Goal: Transaction & Acquisition: Purchase product/service

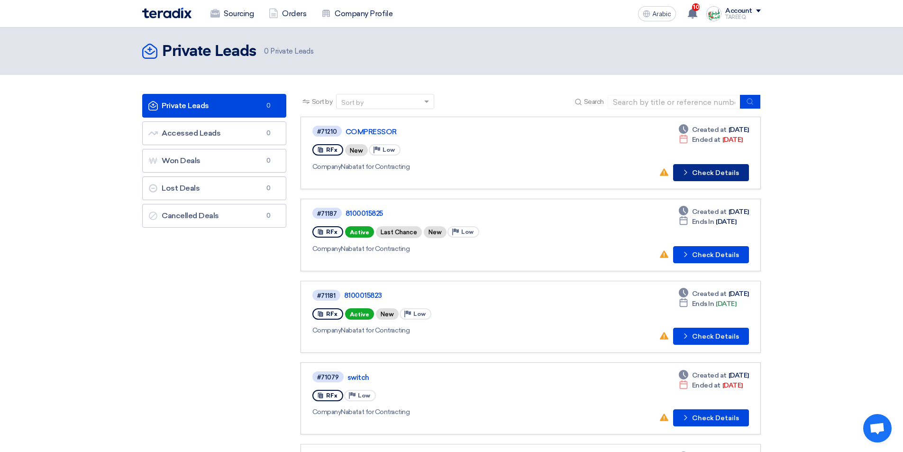
click at [710, 172] on font "Check Details" at bounding box center [715, 173] width 47 height 8
click at [714, 340] on font "Check Details" at bounding box center [715, 336] width 47 height 8
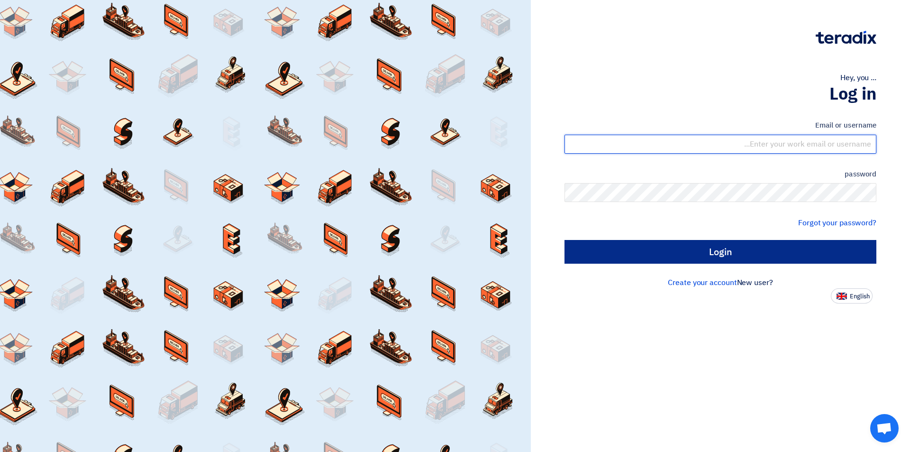
type input "[EMAIL_ADDRESS][DOMAIN_NAME]"
click at [678, 258] on input "Login" at bounding box center [720, 252] width 312 height 24
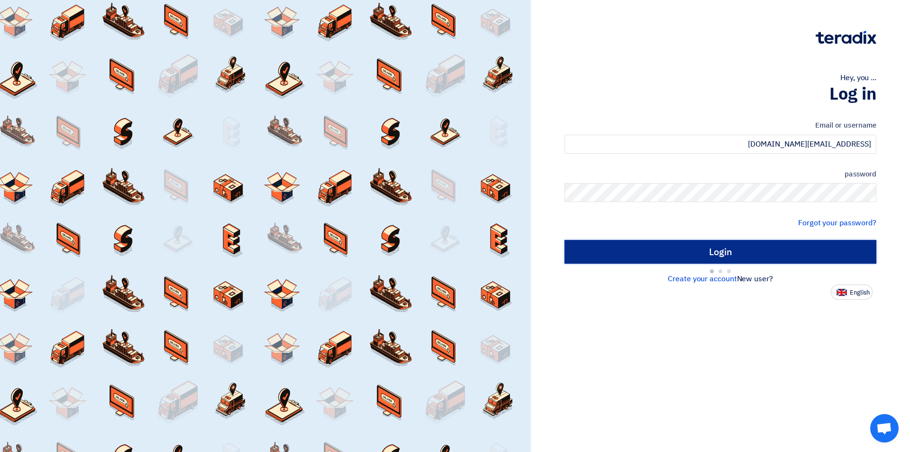
click at [628, 250] on input "Login" at bounding box center [720, 252] width 312 height 24
type input "Sign in"
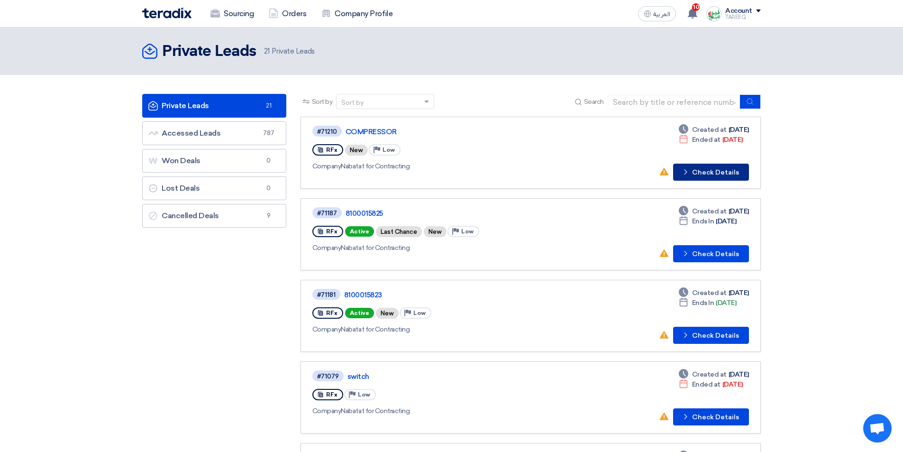
click at [707, 177] on button "Check details Check Details" at bounding box center [711, 171] width 76 height 17
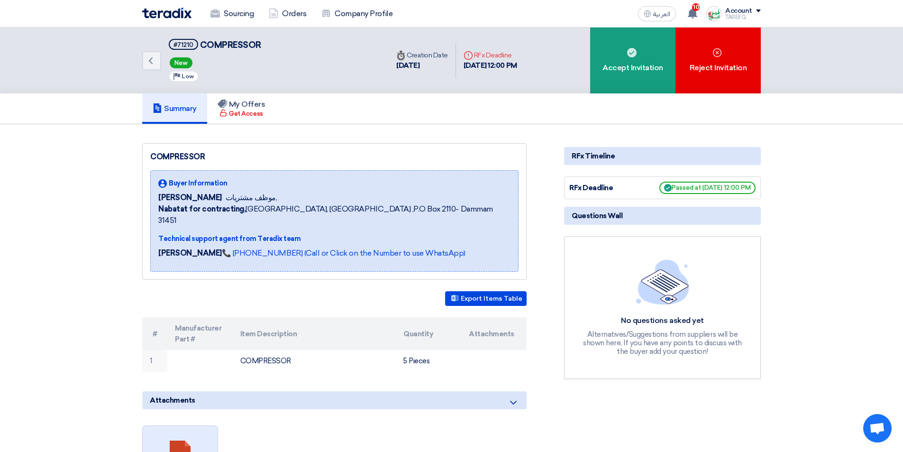
click at [188, 436] on link at bounding box center [181, 454] width 76 height 57
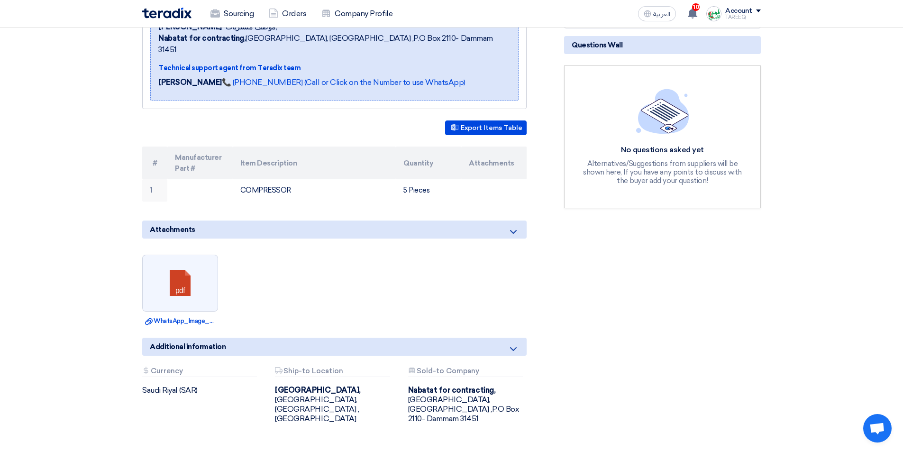
scroll to position [237, 0]
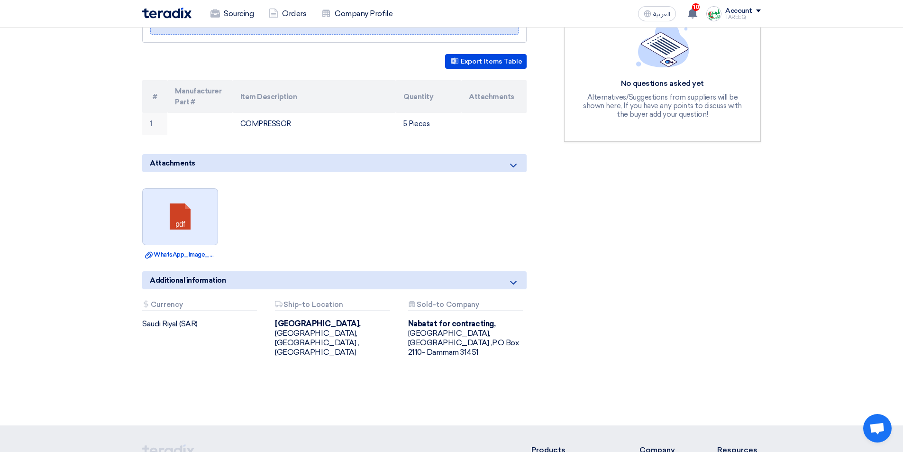
click at [177, 208] on link at bounding box center [181, 217] width 76 height 57
click at [180, 217] on link at bounding box center [181, 217] width 76 height 57
click at [181, 216] on link at bounding box center [181, 217] width 76 height 57
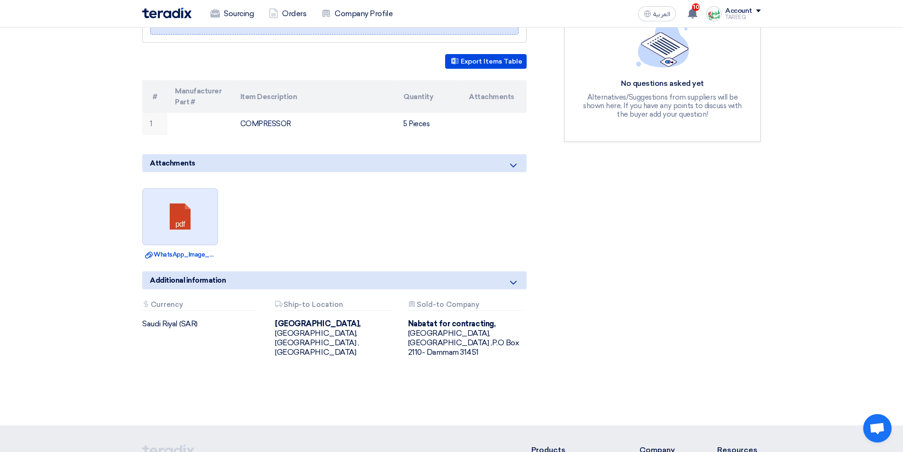
click at [181, 216] on link at bounding box center [181, 217] width 76 height 57
click at [183, 229] on link at bounding box center [181, 217] width 76 height 57
click at [187, 222] on link at bounding box center [181, 217] width 76 height 57
click at [189, 222] on link at bounding box center [181, 217] width 76 height 57
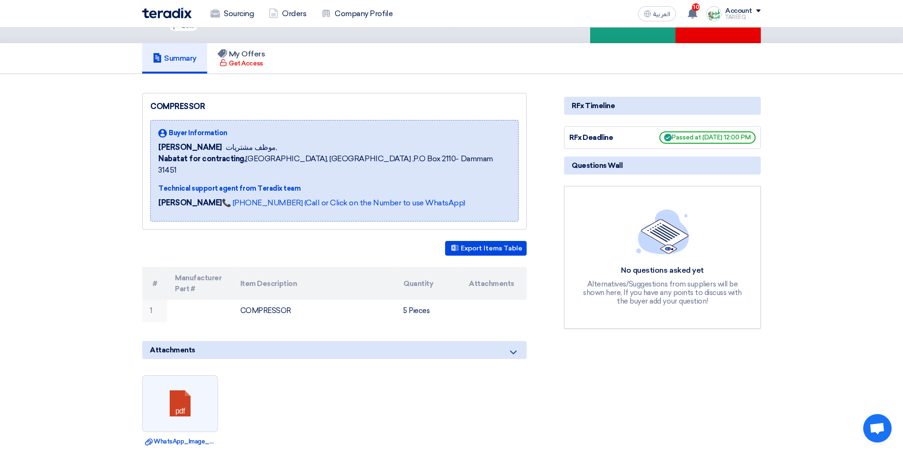
scroll to position [0, 0]
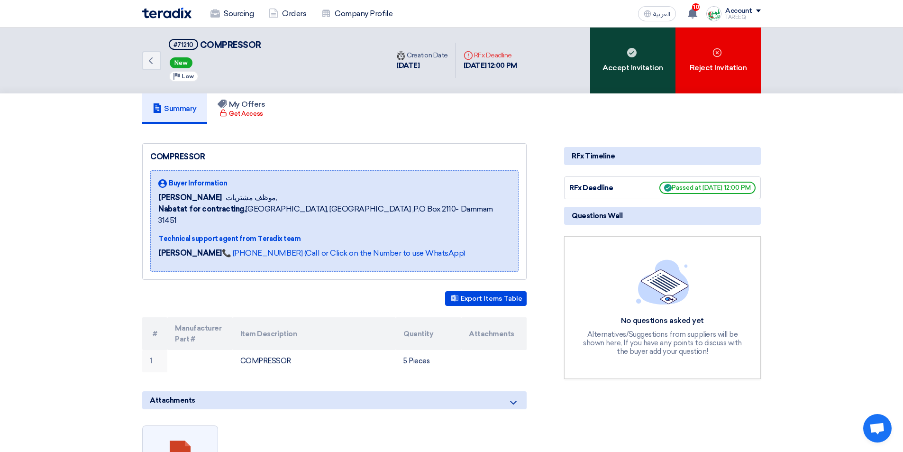
click at [621, 77] on div "Accept Invitation" at bounding box center [632, 60] width 85 height 66
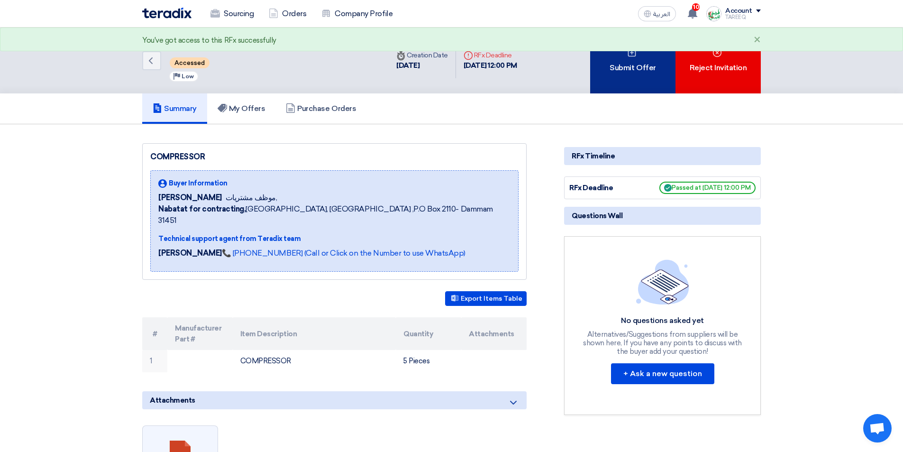
click at [618, 76] on div "Submit Offer" at bounding box center [632, 60] width 85 height 66
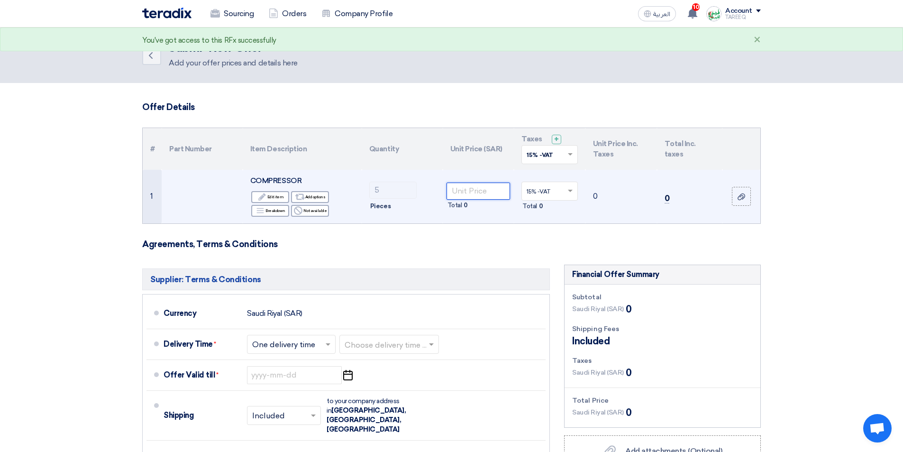
click at [490, 195] on input "number" at bounding box center [478, 190] width 64 height 17
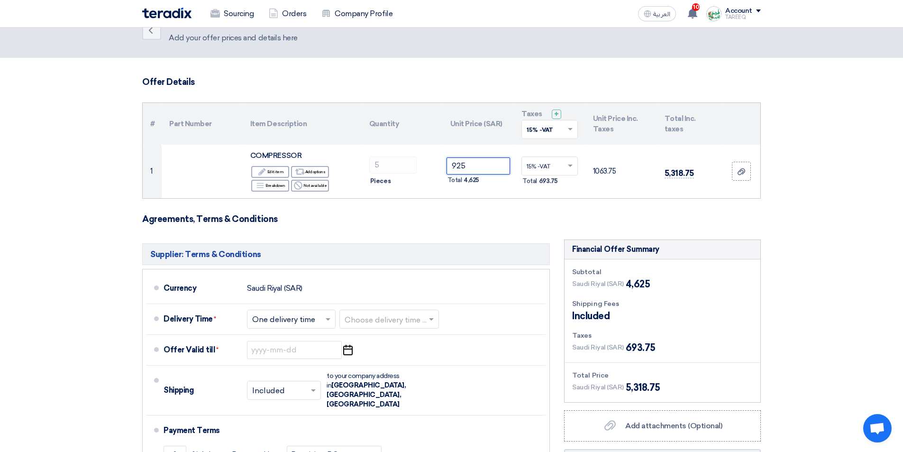
scroll to position [47, 0]
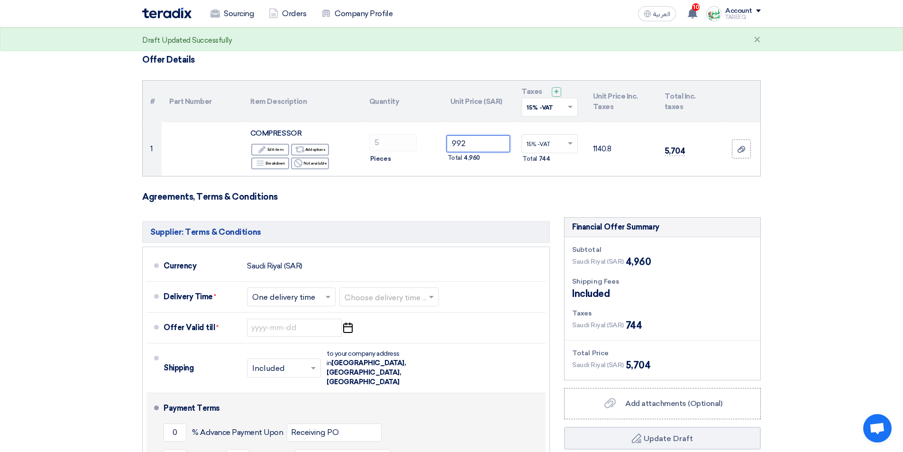
type input "992"
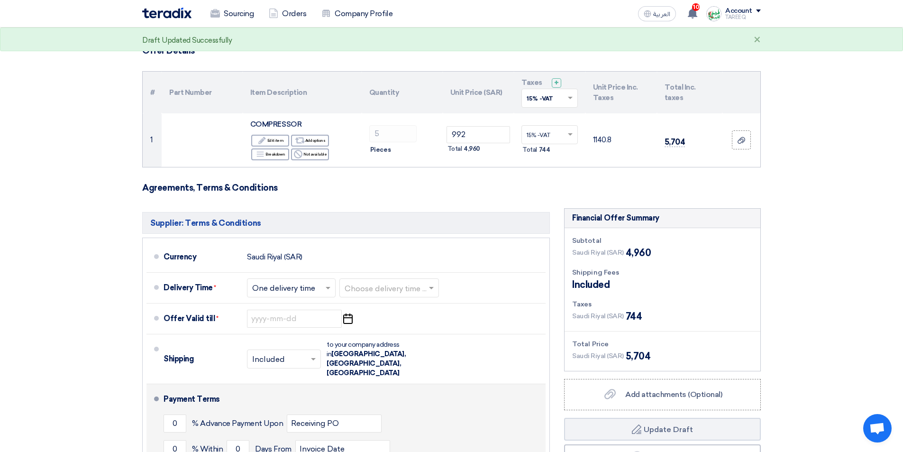
drag, startPoint x: 210, startPoint y: 447, endPoint x: 200, endPoint y: 451, distance: 10.8
click at [210, 447] on div "Payment Terms 0 % Advance Payment Upon Receiving PO 0 % Within 0 Invoice Date" at bounding box center [352, 433] width 378 height 90
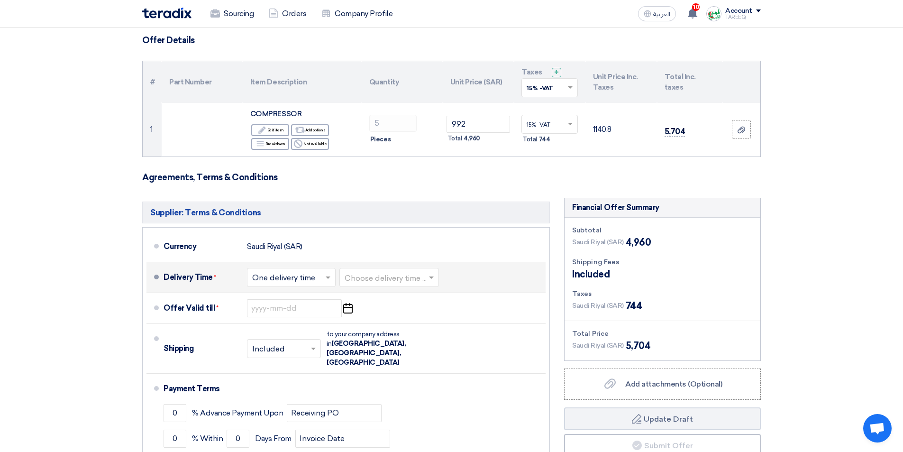
click at [441, 277] on div "Choose delivery time ... × One delivery time × Choose delivery time ..." at bounding box center [344, 277] width 194 height 23
click at [395, 280] on input "text" at bounding box center [389, 278] width 90 height 14
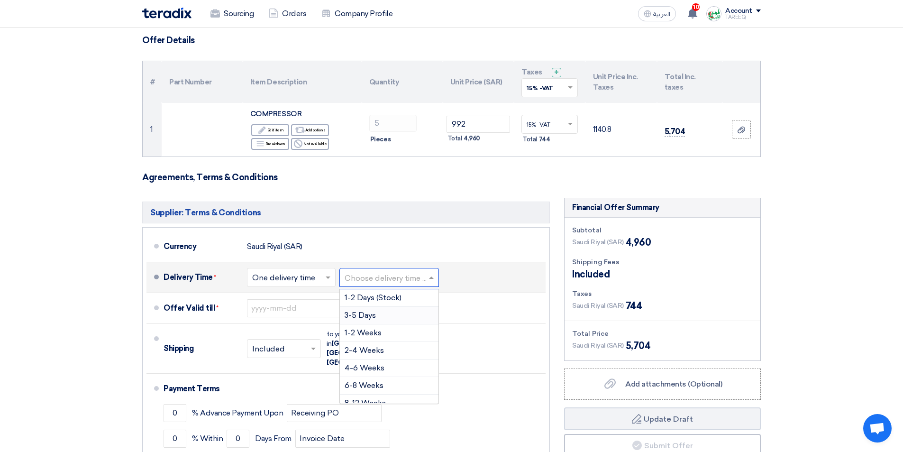
click at [382, 315] on div "3-5 Days" at bounding box center [389, 316] width 99 height 18
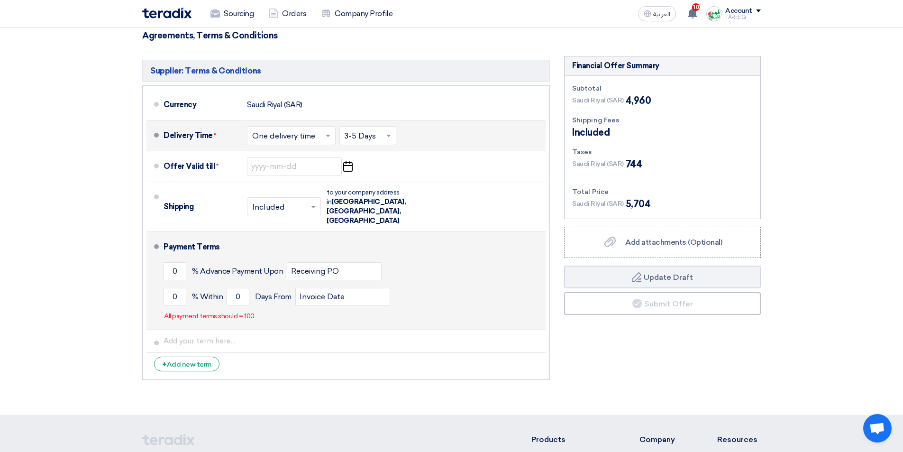
scroll to position [209, 0]
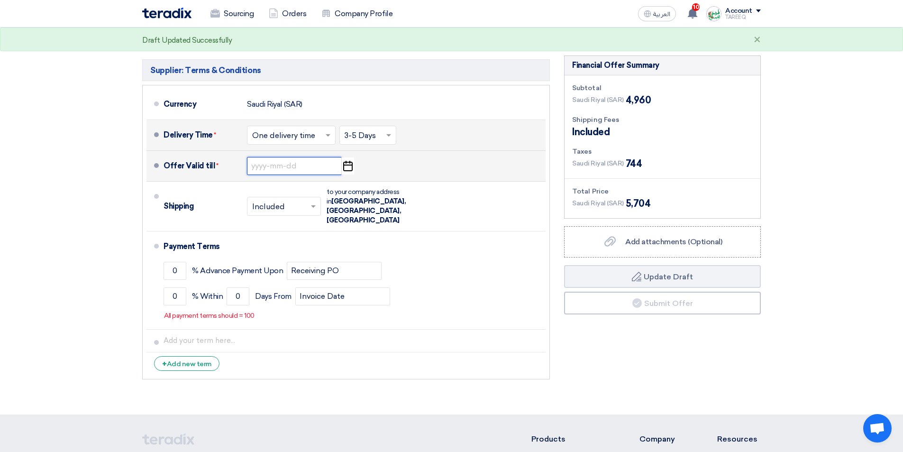
click at [279, 167] on input at bounding box center [294, 166] width 95 height 18
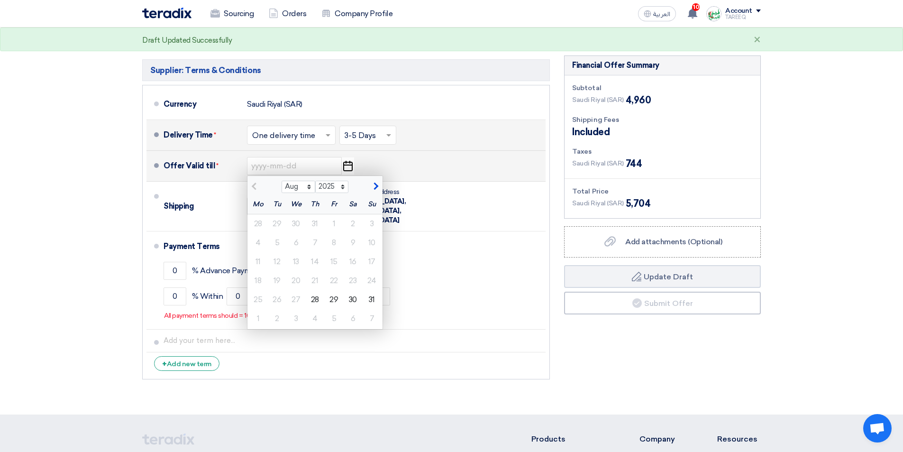
click at [376, 185] on span "button" at bounding box center [374, 186] width 5 height 9
select select "9"
click at [335, 223] on div "5" at bounding box center [334, 223] width 19 height 19
type input "9/5/2025"
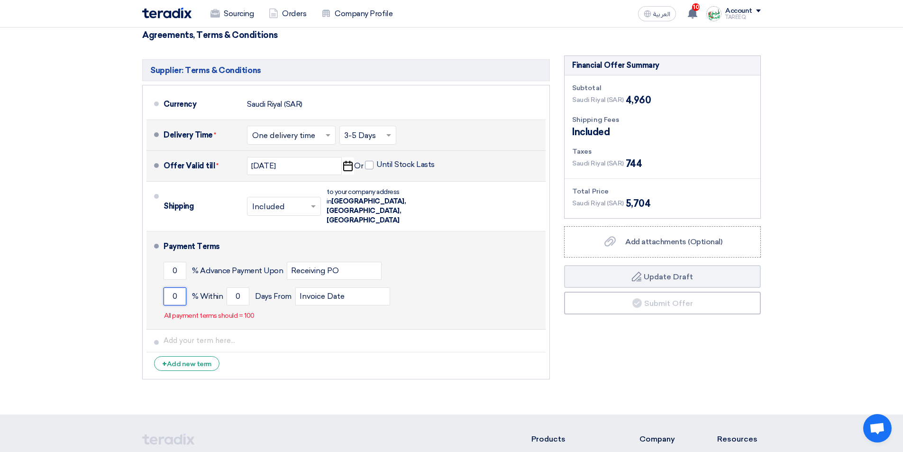
click at [171, 287] on input "0" at bounding box center [174, 296] width 23 height 18
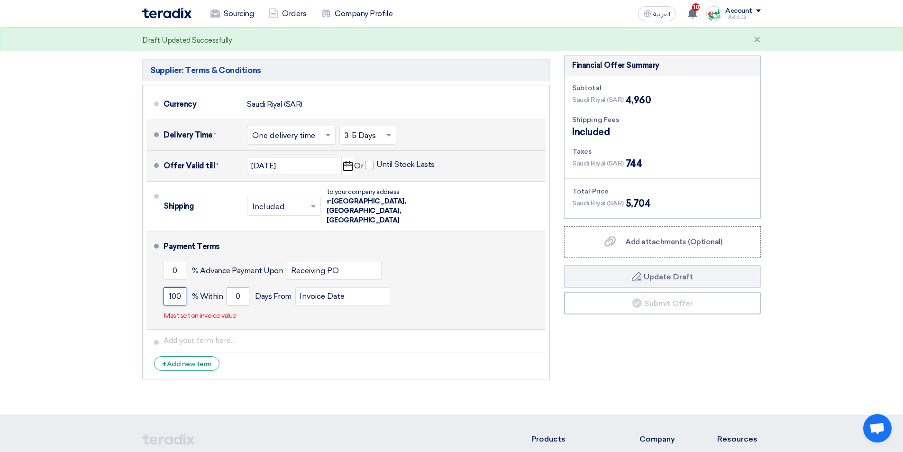
type input "100"
click at [236, 287] on input "0" at bounding box center [237, 296] width 23 height 18
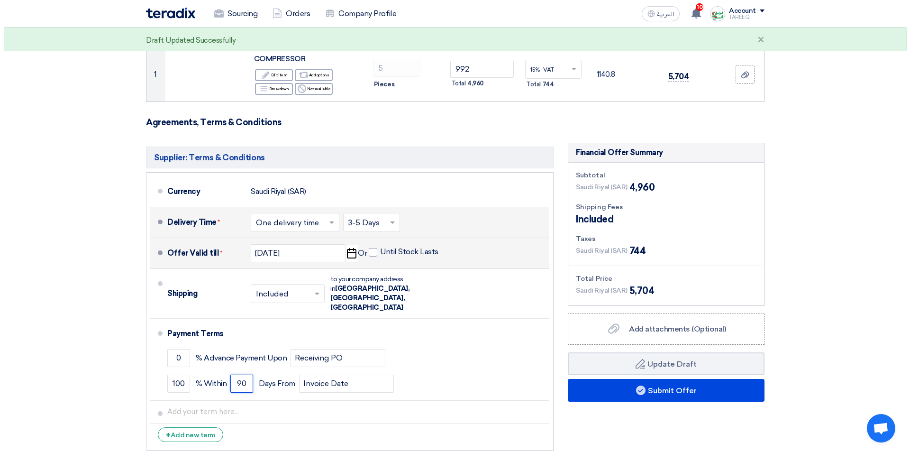
scroll to position [114, 0]
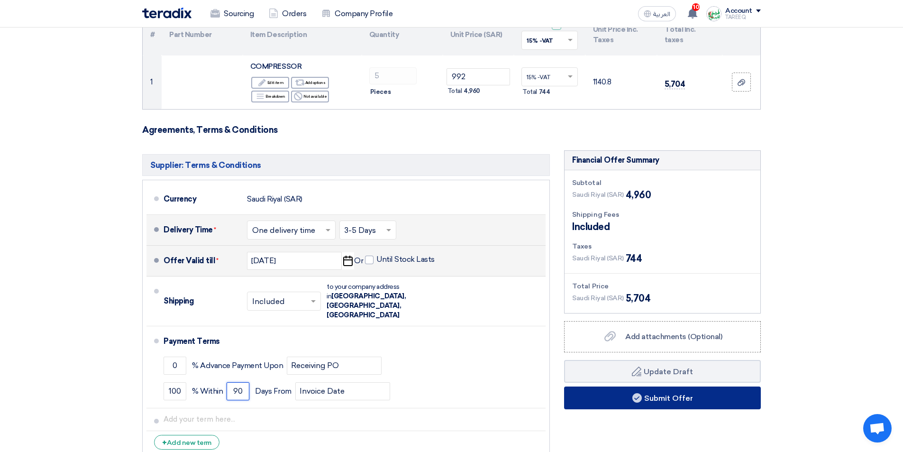
type input "90"
click at [684, 395] on button "Submit Offer" at bounding box center [662, 397] width 197 height 23
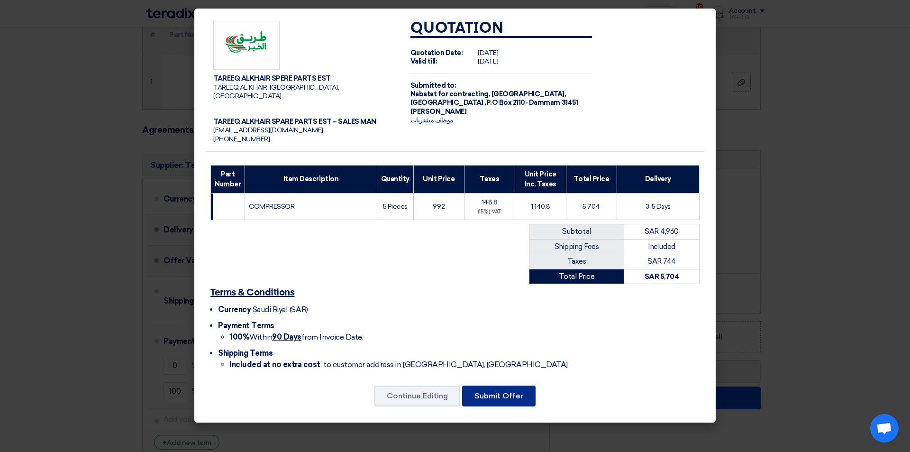
click at [492, 390] on button "Submit Offer" at bounding box center [498, 395] width 73 height 21
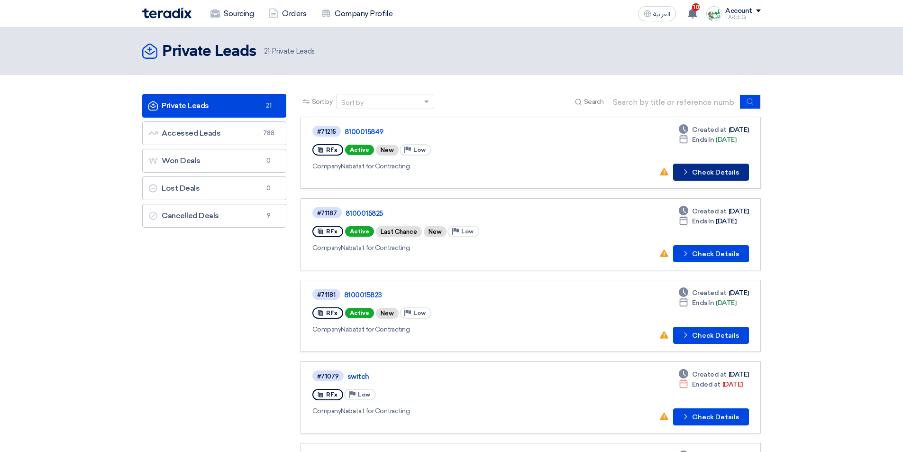
click at [711, 172] on button "Check details Check Details" at bounding box center [711, 171] width 76 height 17
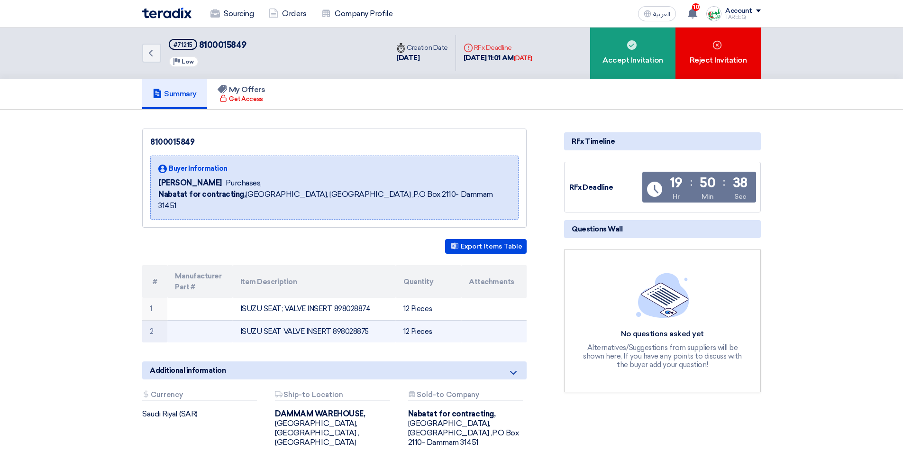
click at [354, 320] on td "ISUZU SEAT VALVE INSERT 898028875" at bounding box center [314, 331] width 163 height 22
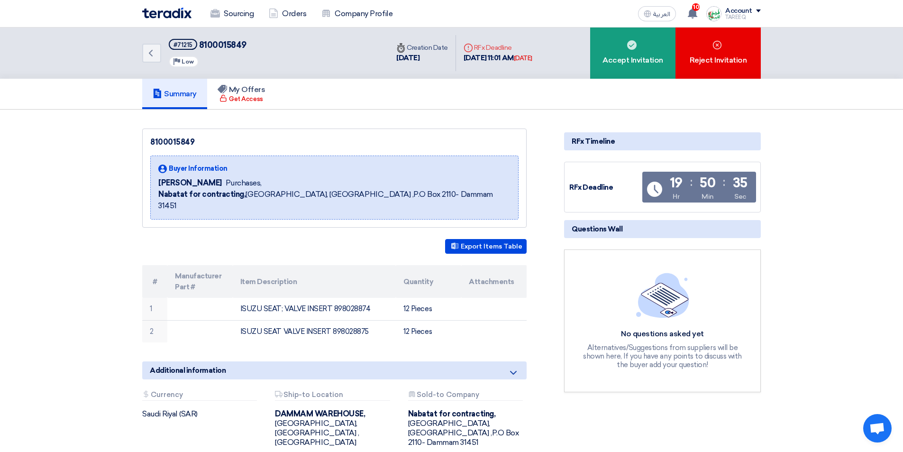
copy td "898028875"
click at [205, 451] on html "Sourcing Orders Company Profile العربية ع 10 New request received, check detail…" at bounding box center [451, 365] width 903 height 730
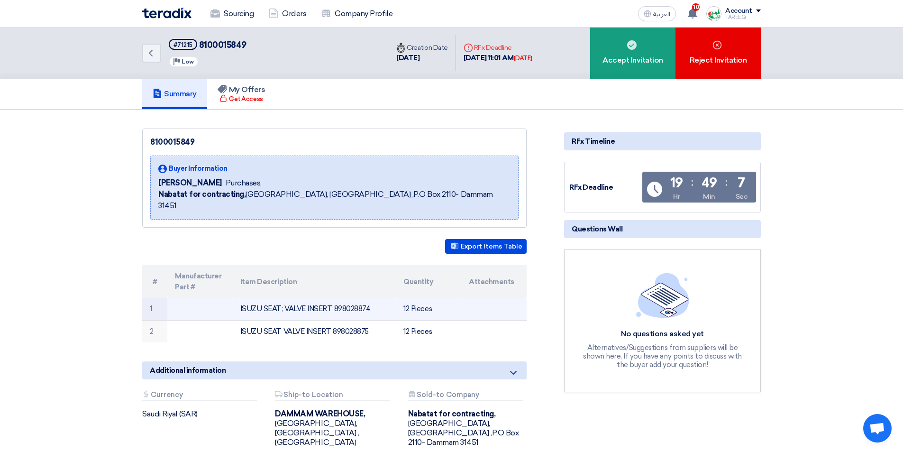
click at [348, 298] on td "ISUZU SEAT; VALVE INSERT 898028874" at bounding box center [314, 309] width 163 height 22
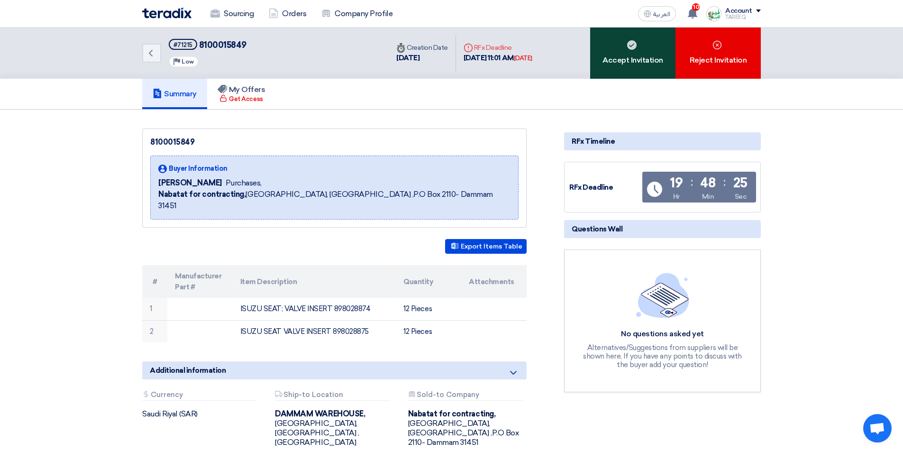
click at [622, 55] on div "Accept Invitation" at bounding box center [632, 52] width 85 height 51
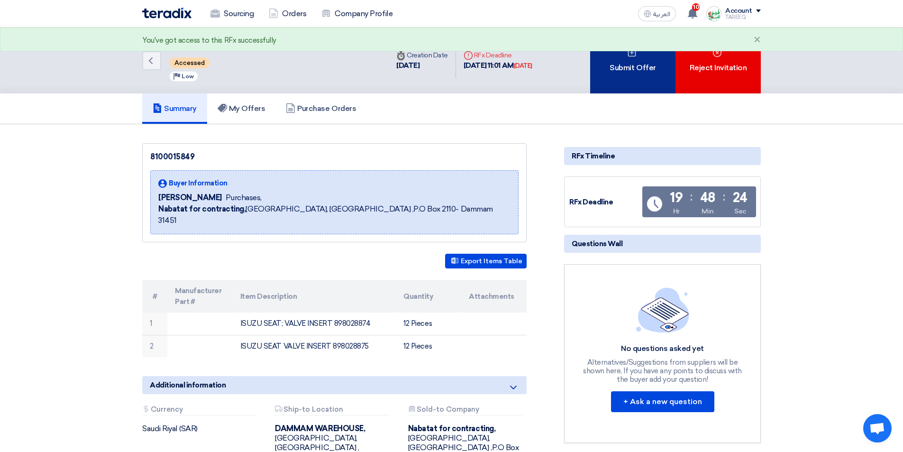
click at [620, 72] on div "Submit Offer" at bounding box center [632, 60] width 85 height 66
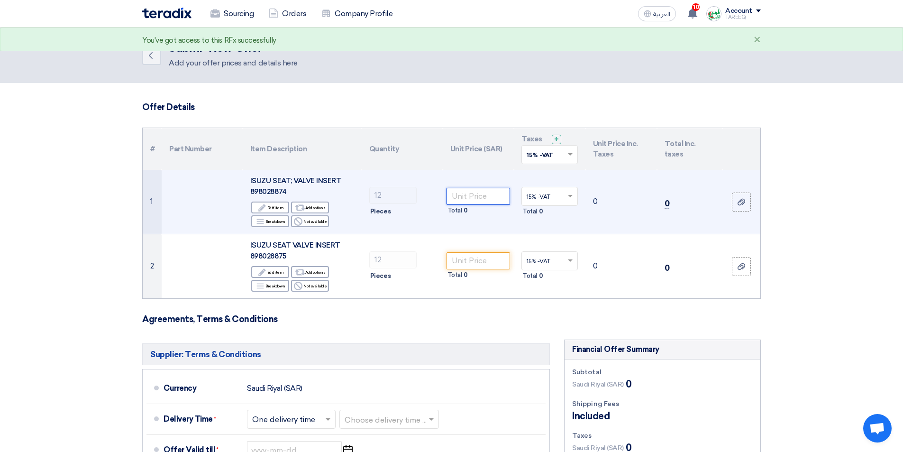
click at [503, 199] on input "number" at bounding box center [478, 196] width 64 height 17
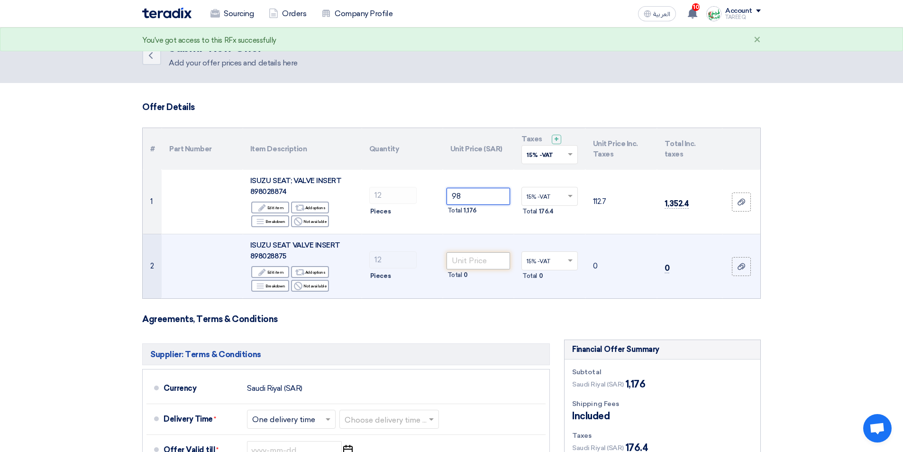
type input "98"
click at [491, 260] on input "number" at bounding box center [478, 260] width 64 height 17
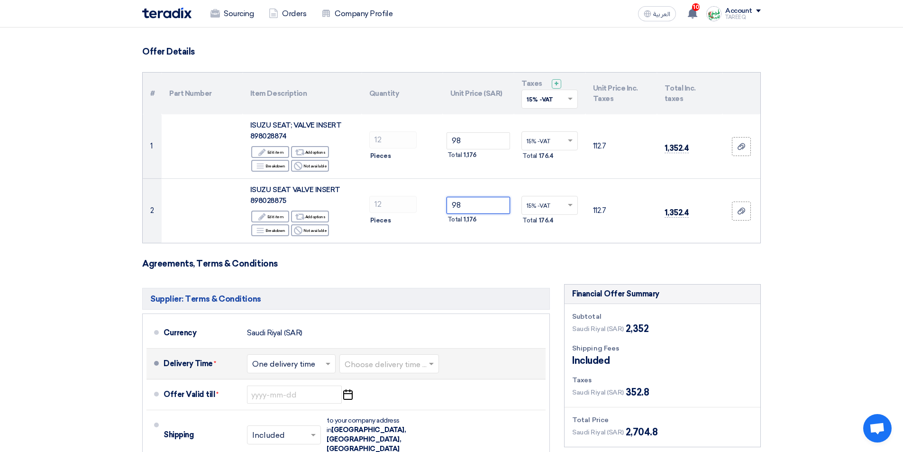
scroll to position [142, 0]
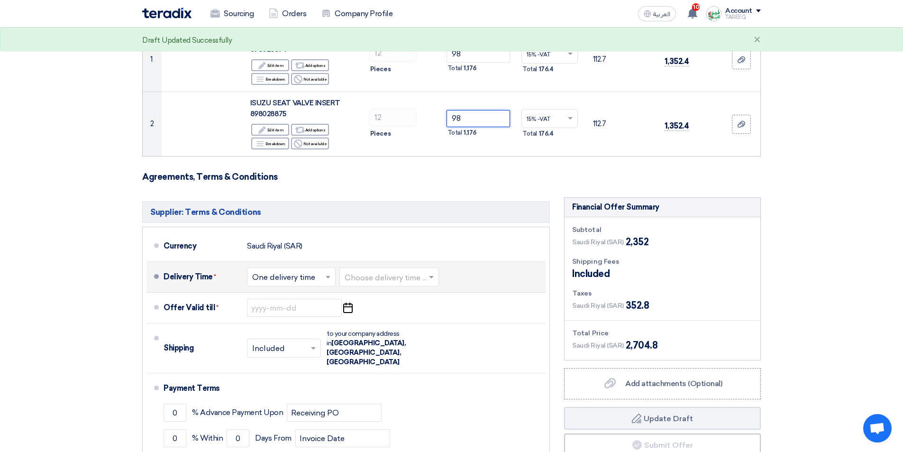
type input "98"
click at [389, 274] on input "text" at bounding box center [389, 278] width 90 height 14
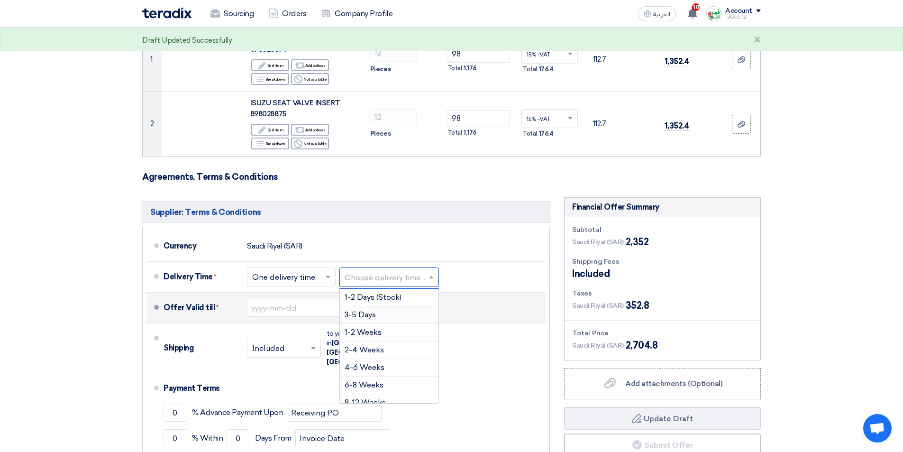
click at [347, 315] on span "3-5 Days" at bounding box center [359, 314] width 31 height 9
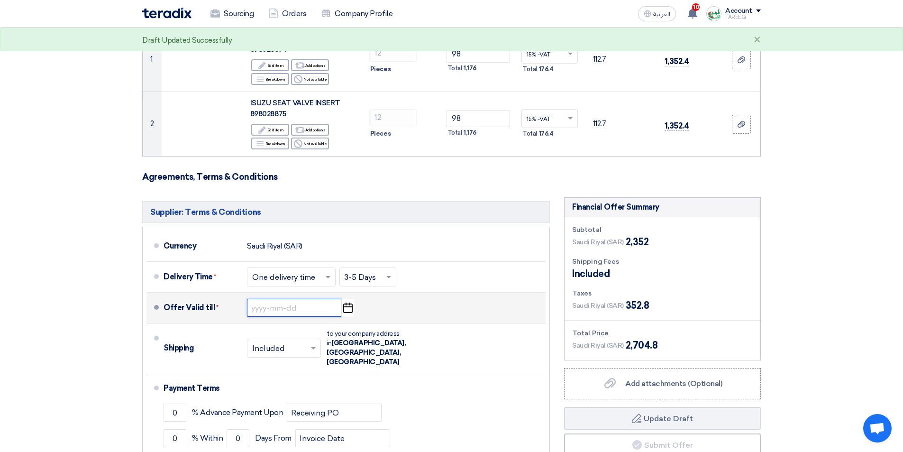
click at [302, 308] on input at bounding box center [294, 308] width 95 height 18
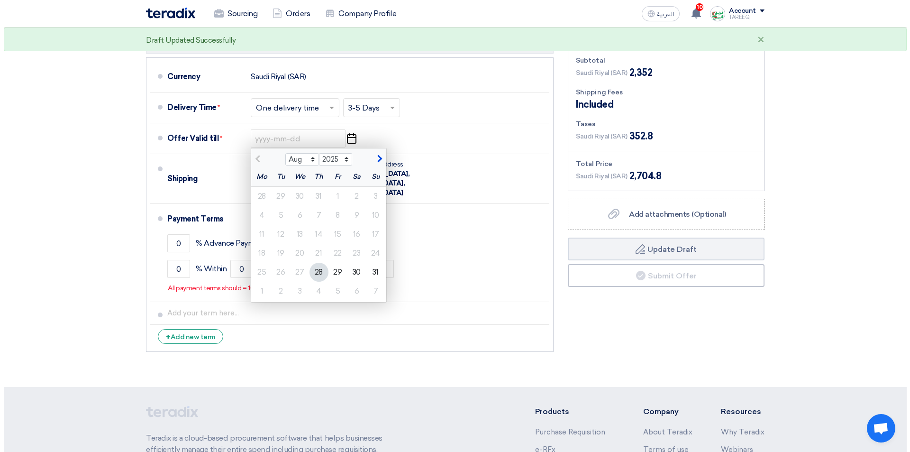
scroll to position [332, 0]
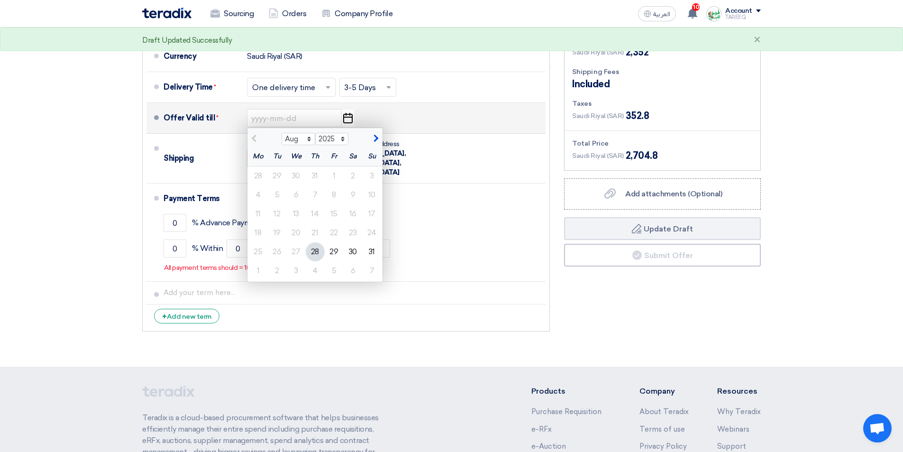
click at [374, 138] on span "button" at bounding box center [374, 138] width 5 height 9
select select "9"
click at [294, 174] on div "3" at bounding box center [296, 175] width 19 height 19
type input "9/3/2025"
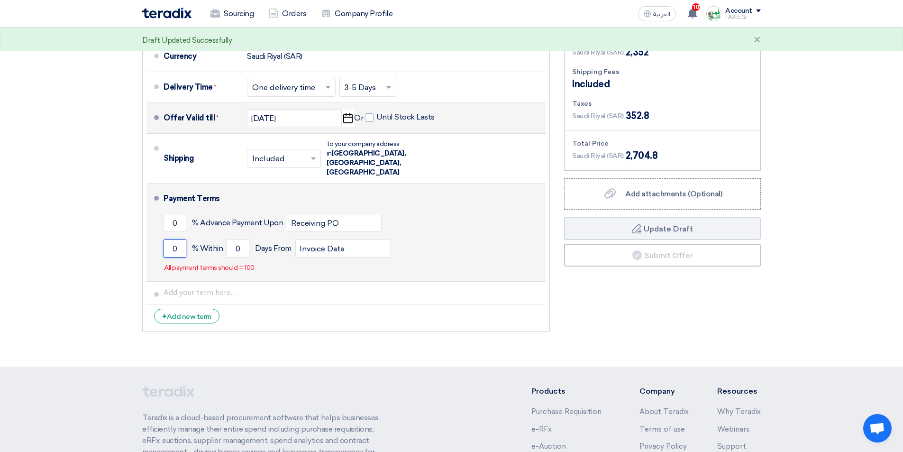
click at [165, 239] on input "0" at bounding box center [174, 248] width 23 height 18
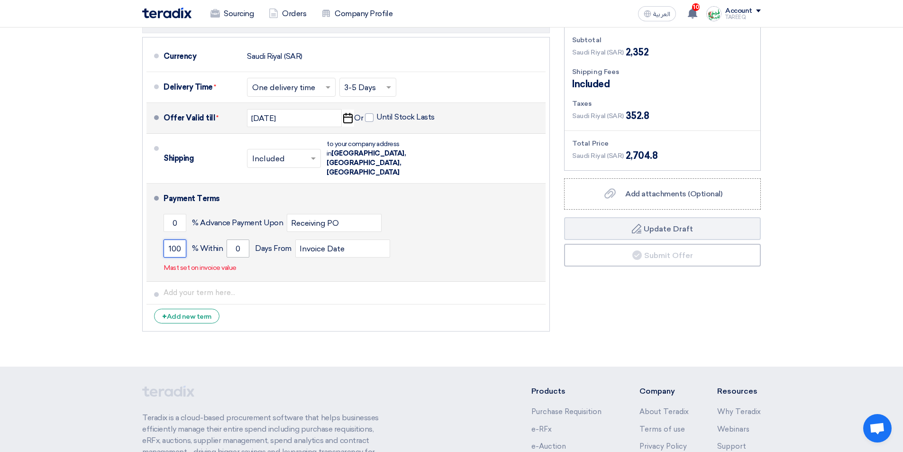
type input "100"
click at [235, 239] on input "0" at bounding box center [237, 248] width 23 height 18
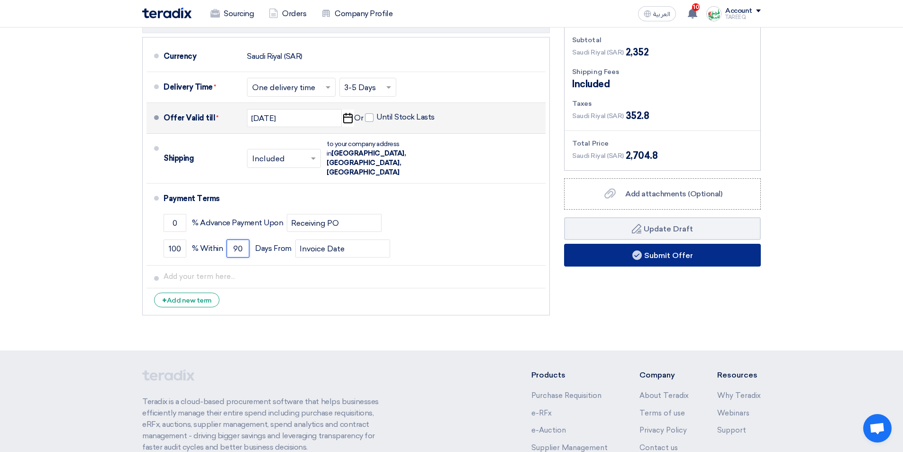
type input "90"
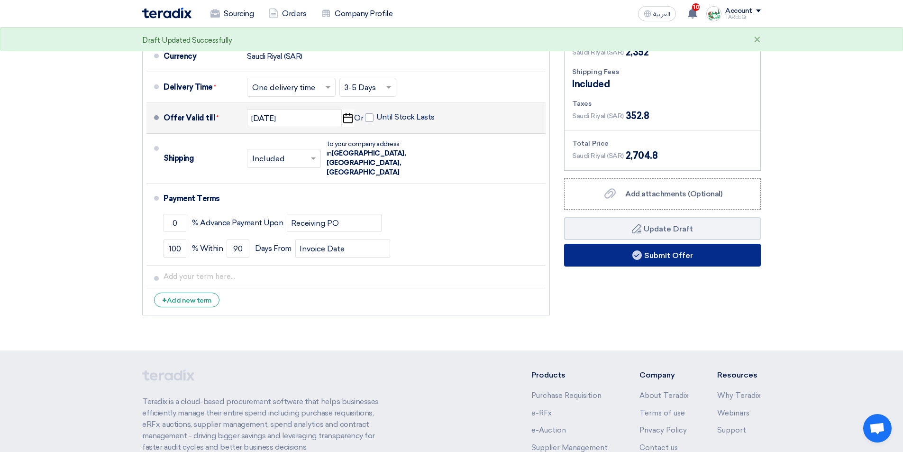
click at [605, 261] on button "Submit Offer" at bounding box center [662, 255] width 197 height 23
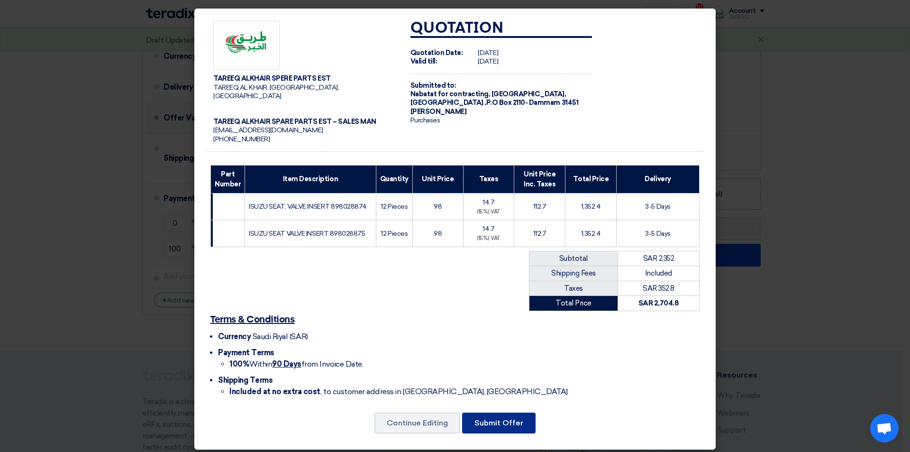
click at [507, 421] on button "Submit Offer" at bounding box center [498, 422] width 73 height 21
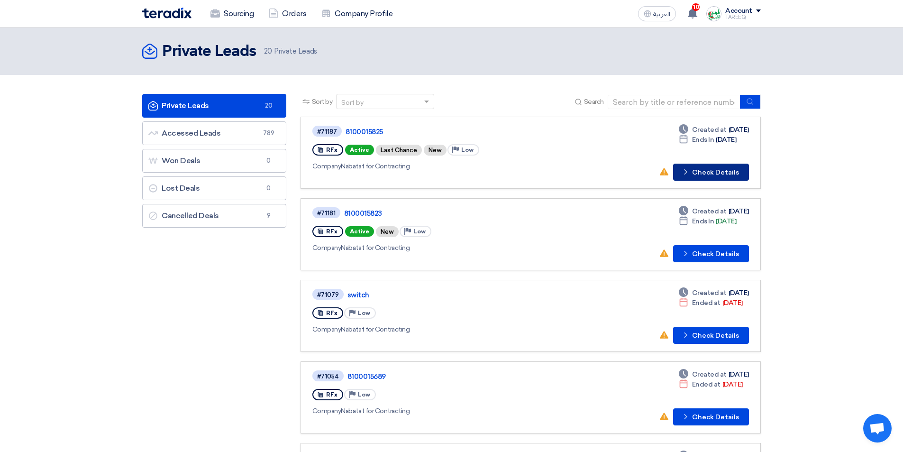
click at [712, 169] on button "Check details Check Details" at bounding box center [711, 171] width 76 height 17
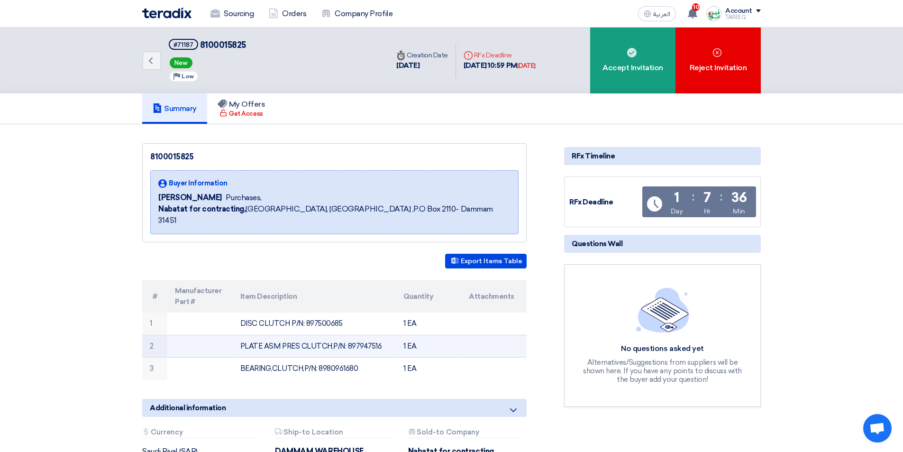
click at [362, 335] on td "PLATE ASM PRES CLUTCH,P/N: 897947516" at bounding box center [314, 346] width 163 height 23
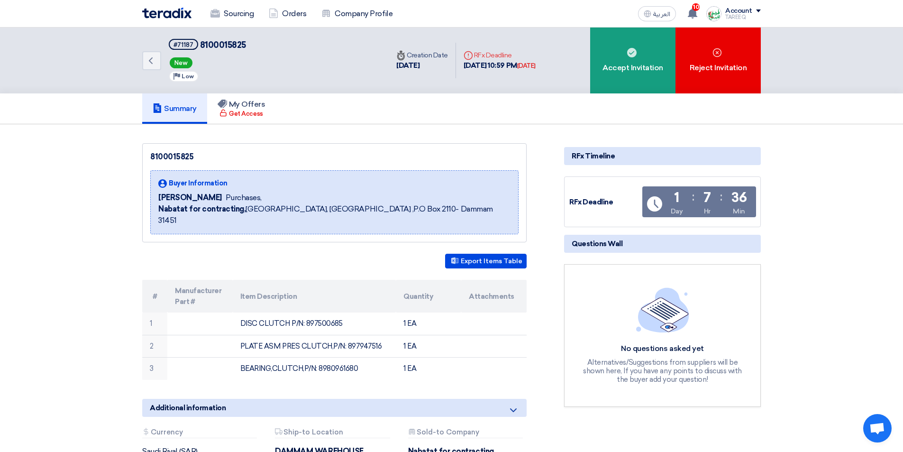
copy td "897947516"
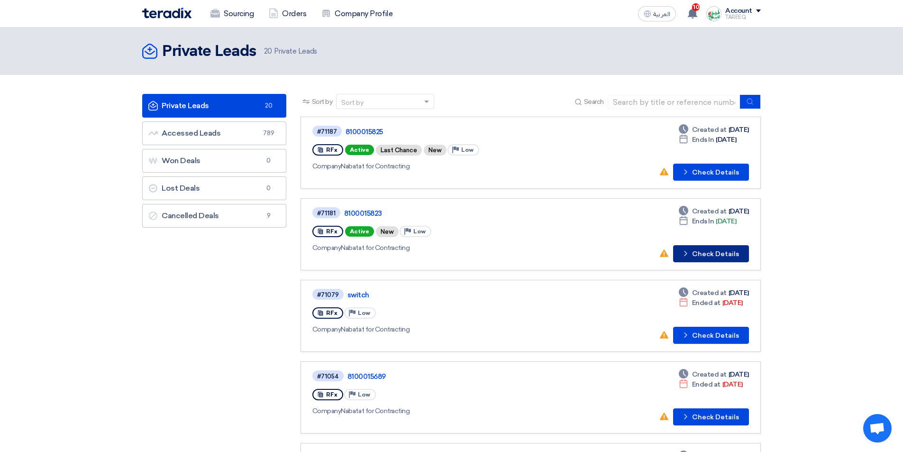
click at [697, 257] on button "Check details Check Details" at bounding box center [711, 253] width 76 height 17
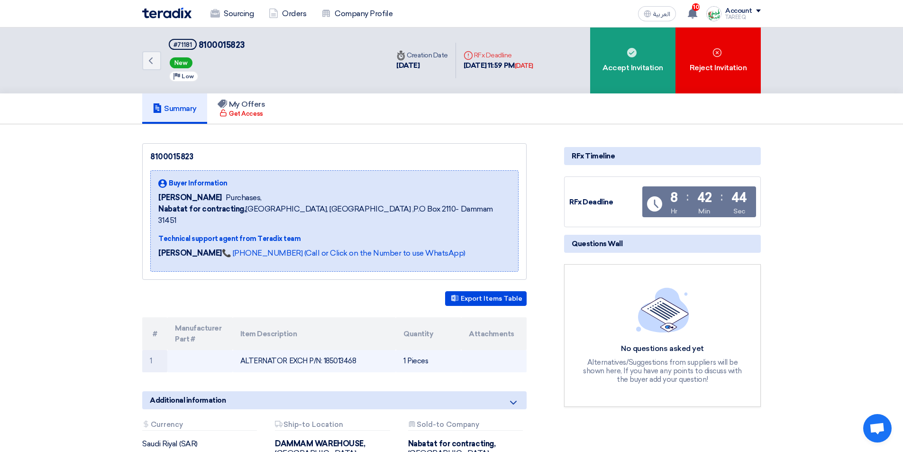
click at [345, 351] on td "ALTERNATOR EXCH P/N: 185013468" at bounding box center [314, 361] width 163 height 22
copy td "185013468"
